Goal: Obtain resource: Download file/media

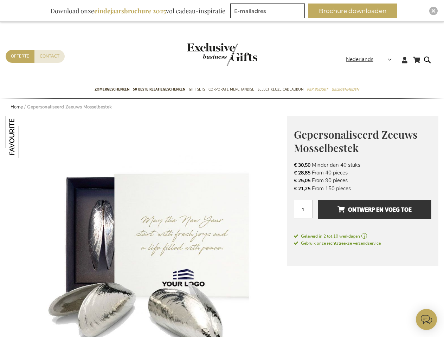
click at [371, 59] on span "Nederlands" at bounding box center [359, 60] width 27 height 8
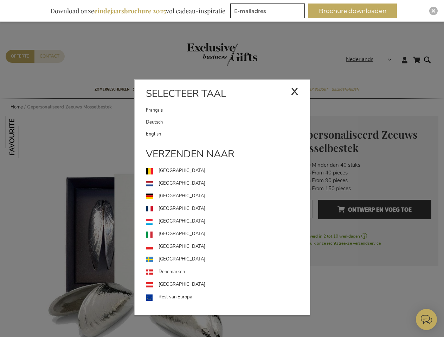
click at [146, 227] on link "[GEOGRAPHIC_DATA]" at bounding box center [228, 221] width 164 height 13
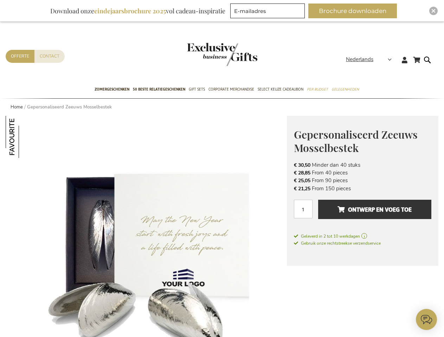
click at [27, 137] on img at bounding box center [27, 137] width 42 height 42
click at [362, 213] on span "Ontwerp en voeg toe" at bounding box center [374, 209] width 74 height 11
click at [374, 209] on span "Ontwerp en voeg toe" at bounding box center [374, 209] width 74 height 11
click at [355, 11] on button "Brochure downloaden" at bounding box center [352, 11] width 89 height 15
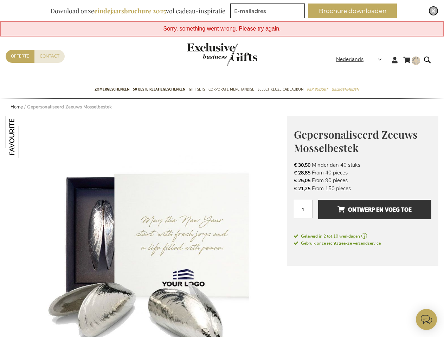
click at [433, 11] on img "Close" at bounding box center [433, 11] width 4 height 4
